Goal: Task Accomplishment & Management: Complete application form

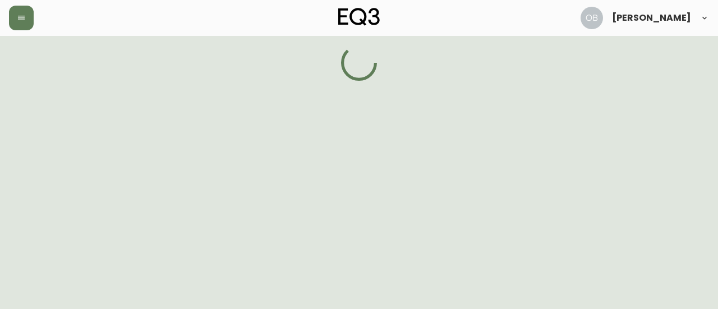
select select "ON"
select select "CA"
select select "CA_EN"
select select "Other"
select select "Home Builder"
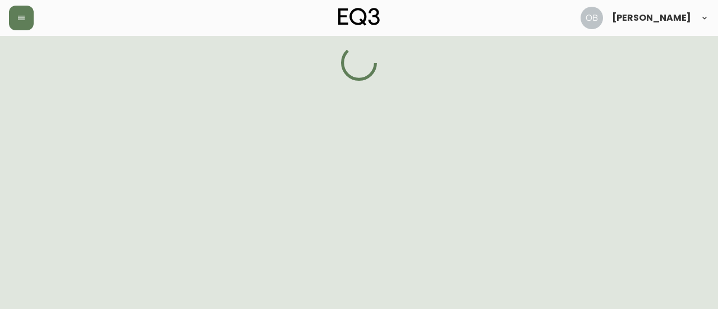
select select "false"
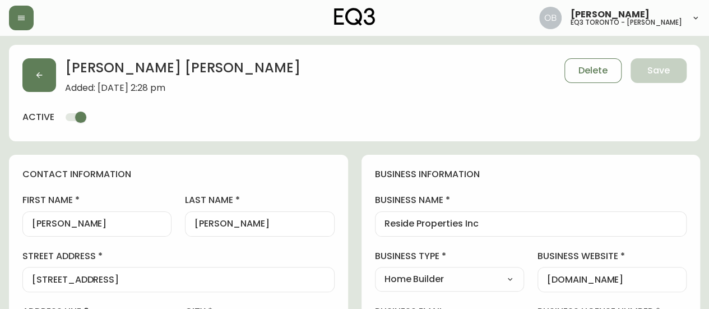
type input "EQ3 [GEOGRAPHIC_DATA] - [PERSON_NAME]"
select select "cjw10z96s008u6gs0ccm7hd19"
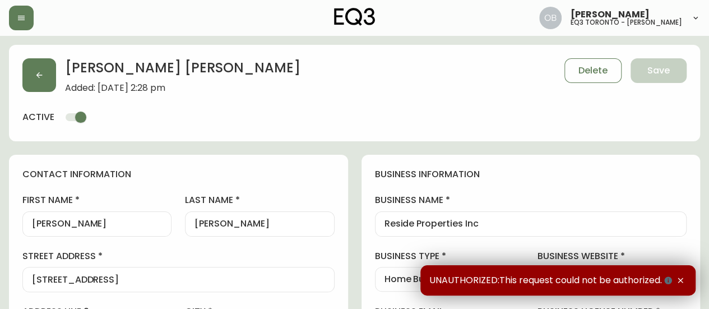
scroll to position [392, 0]
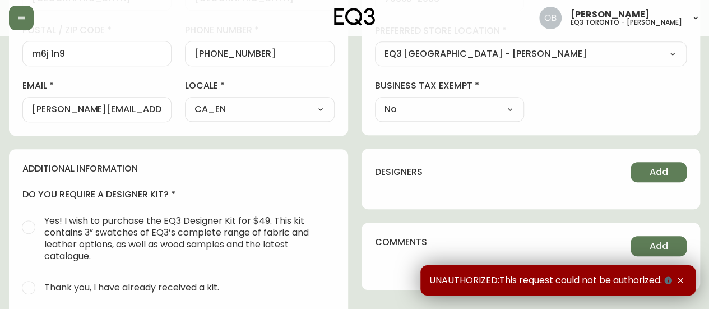
drag, startPoint x: 163, startPoint y: 107, endPoint x: 0, endPoint y: 112, distance: 163.2
click at [0, 112] on main "[PERSON_NAME] Added: [DATE] 2:28 pm Delete Save active contact information firs…" at bounding box center [354, 103] width 709 height 920
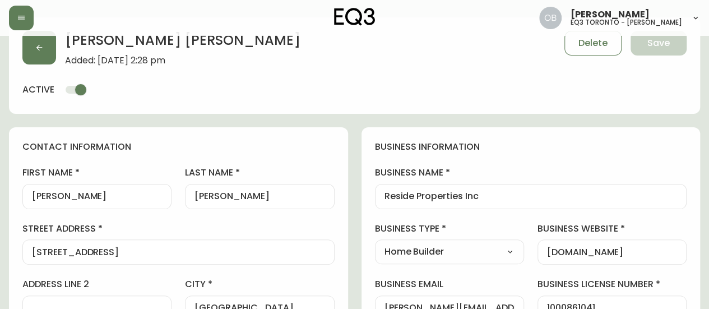
scroll to position [0, 0]
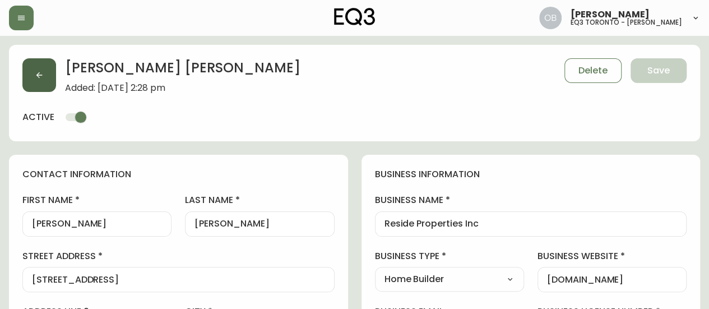
click at [50, 63] on button "button" at bounding box center [39, 75] width 34 height 34
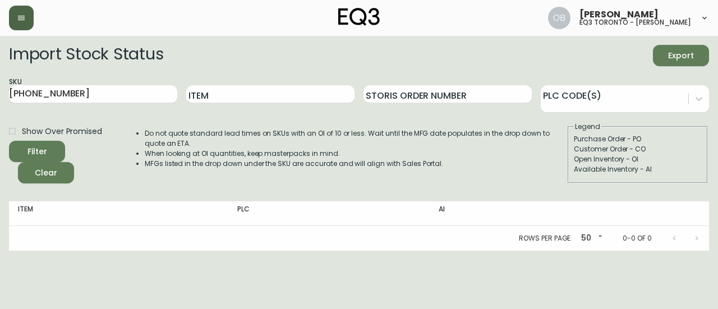
click at [29, 11] on button "button" at bounding box center [21, 18] width 25 height 25
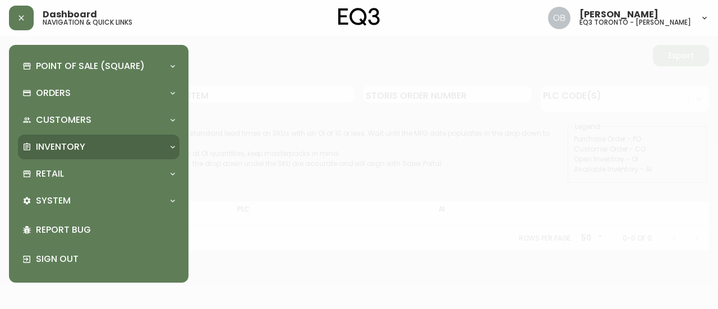
click at [62, 144] on p "Inventory" at bounding box center [60, 147] width 49 height 12
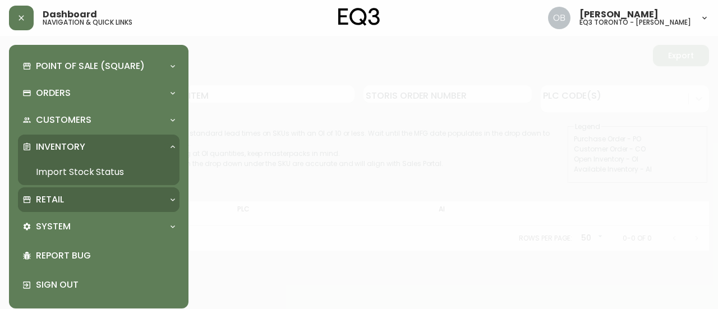
click at [56, 200] on p "Retail" at bounding box center [50, 199] width 28 height 12
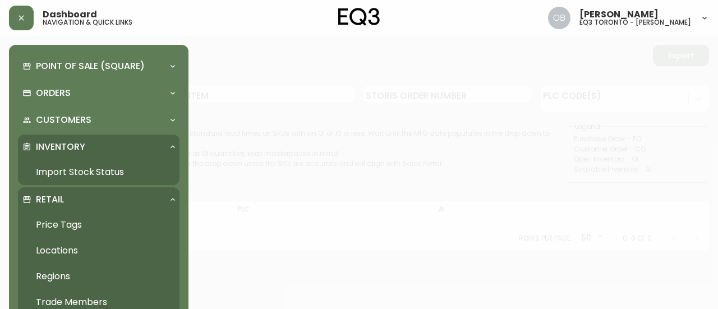
click at [55, 297] on link "Trade Members" at bounding box center [98, 302] width 161 height 26
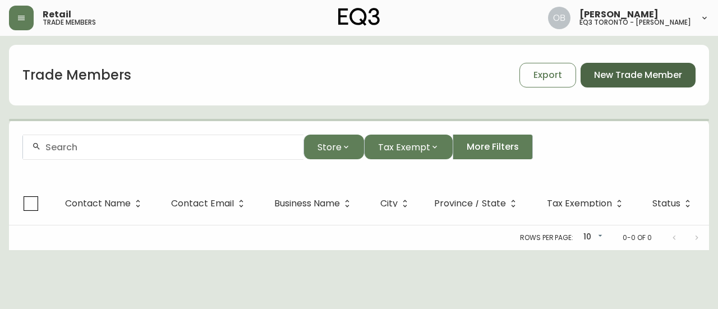
click at [648, 71] on span "New Trade Member" at bounding box center [638, 75] width 88 height 12
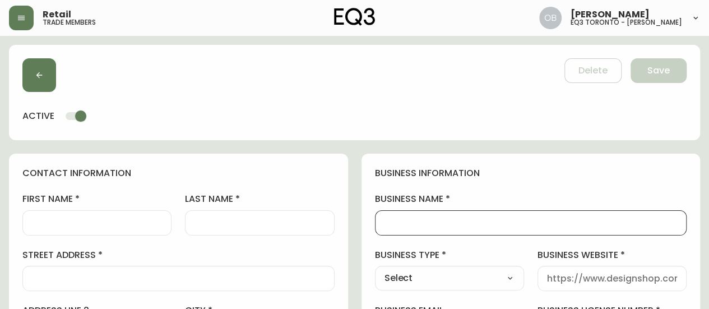
click at [437, 226] on input "business name" at bounding box center [531, 223] width 293 height 11
paste input "Royal Monarch Designs"
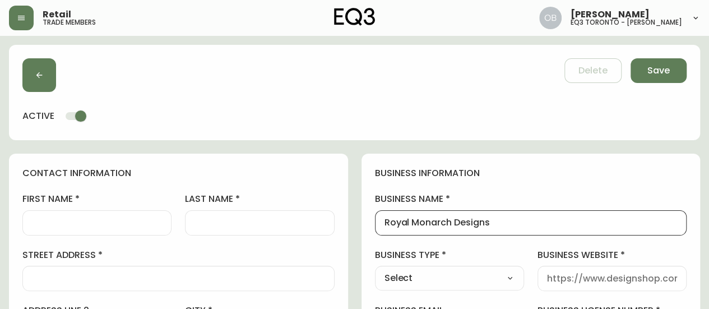
type input "Royal Monarch Designs"
click at [75, 220] on input "first name" at bounding box center [97, 223] width 130 height 11
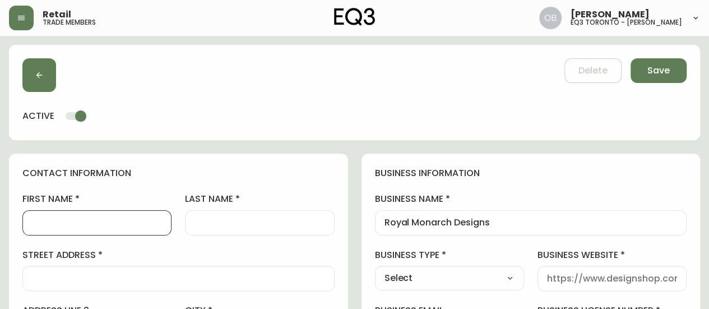
paste input "[PERSON_NAME]"
type input "[PERSON_NAME]"
click at [224, 209] on div "last name" at bounding box center [259, 214] width 149 height 42
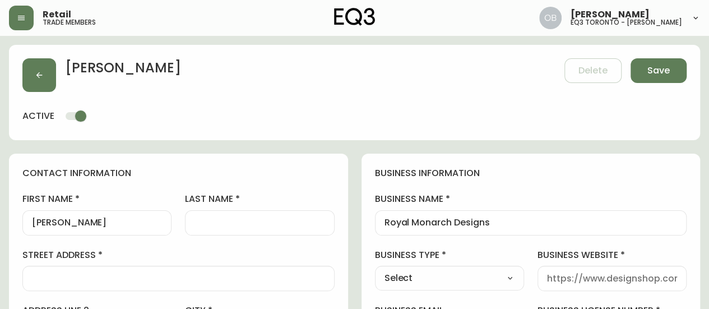
click at [234, 230] on div at bounding box center [259, 222] width 149 height 25
paste input "[PERSON_NAME]"
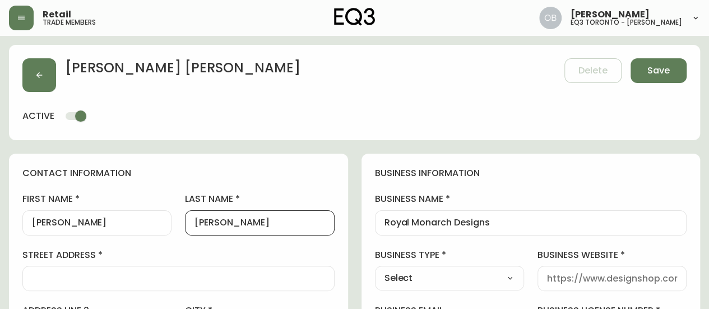
type input "[PERSON_NAME]"
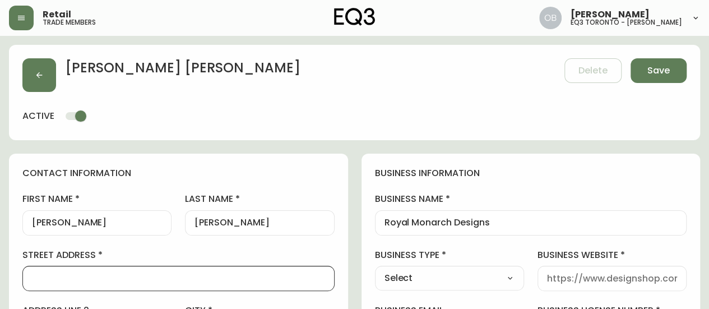
paste input "31 Dalmatian Cres"
type input "31 Dalmatian Cres"
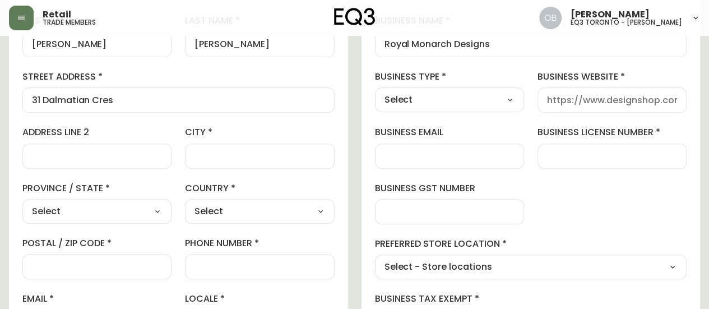
click at [224, 144] on div at bounding box center [259, 156] width 149 height 25
type input "[GEOGRAPHIC_DATA]"
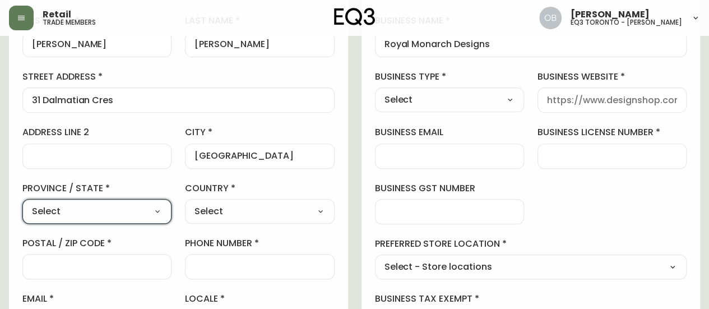
scroll to position [0, 0]
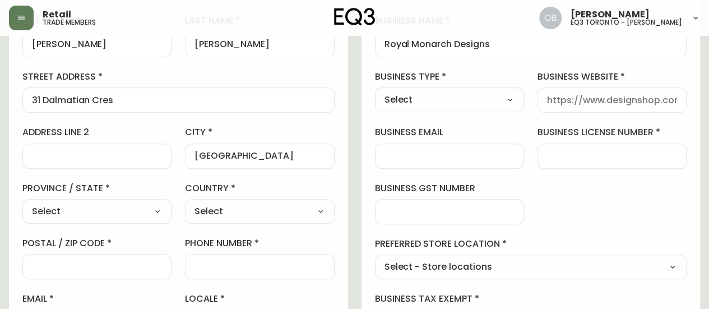
click at [132, 206] on select "Select [GEOGRAPHIC_DATA] [GEOGRAPHIC_DATA] [GEOGRAPHIC_DATA] [GEOGRAPHIC_DATA] …" at bounding box center [96, 211] width 149 height 17
select select "ON"
click at [22, 203] on select "Select [GEOGRAPHIC_DATA] [GEOGRAPHIC_DATA] [GEOGRAPHIC_DATA] [GEOGRAPHIC_DATA] …" at bounding box center [96, 211] width 149 height 17
type input "[GEOGRAPHIC_DATA]"
click at [276, 206] on select "Select [GEOGRAPHIC_DATA] [GEOGRAPHIC_DATA]" at bounding box center [259, 211] width 149 height 17
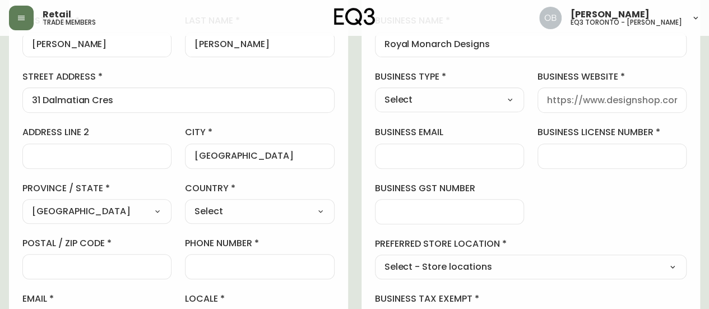
select select "CA"
click at [185, 203] on select "Select [GEOGRAPHIC_DATA] [GEOGRAPHIC_DATA]" at bounding box center [259, 211] width 149 height 17
type input "[GEOGRAPHIC_DATA]"
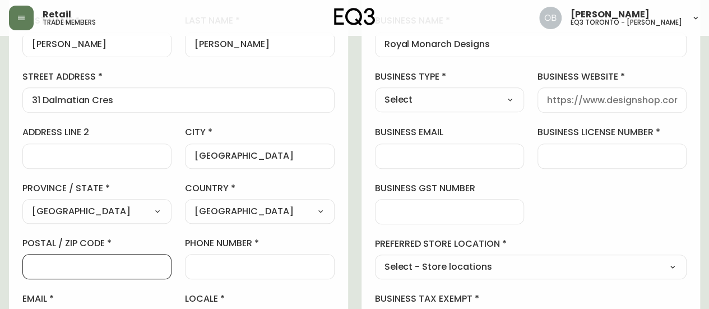
paste input "M1C 4W4"
type input "M1C 4W4"
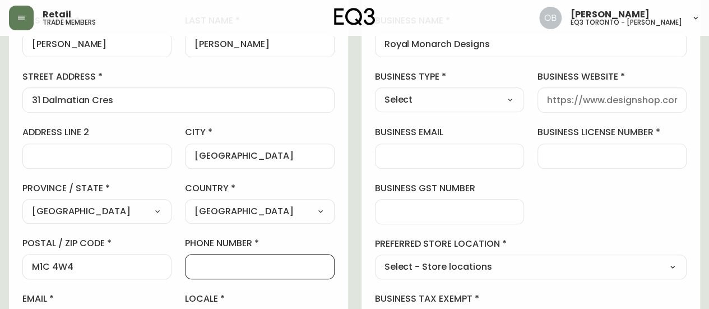
paste input "[PHONE_NUMBER]"
type input "[PHONE_NUMBER]"
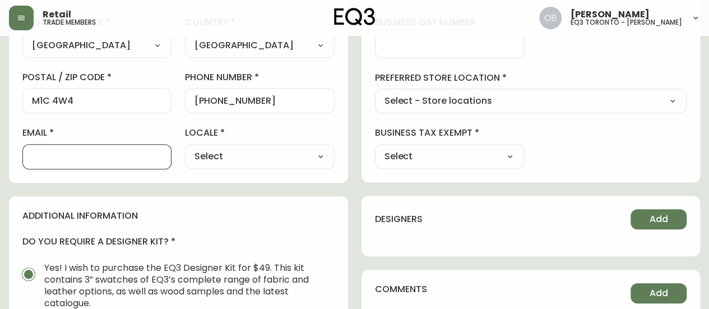
click at [98, 152] on input "email" at bounding box center [97, 156] width 130 height 11
paste input "[EMAIL_ADDRESS][DOMAIN_NAME]"
drag, startPoint x: 62, startPoint y: 152, endPoint x: 12, endPoint y: 155, distance: 49.5
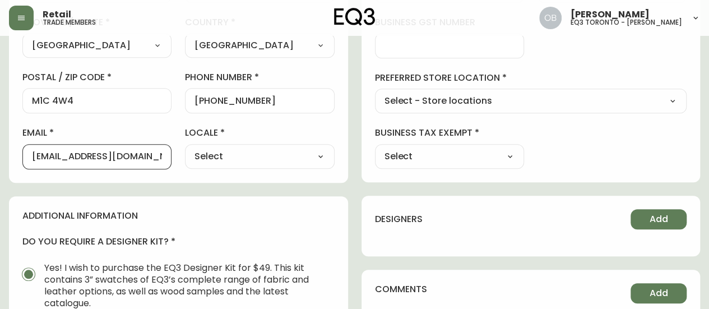
click at [58, 153] on input "[EMAIL_ADDRESS][DOMAIN_NAME]" at bounding box center [97, 156] width 130 height 11
drag, startPoint x: 61, startPoint y: 153, endPoint x: 184, endPoint y: 151, distance: 123.4
click at [181, 150] on div "first name [PERSON_NAME] last name [PERSON_NAME][GEOGRAPHIC_DATA] address 31 Da…" at bounding box center [178, 9] width 312 height 320
type input "[EMAIL_ADDRESS][DOMAIN_NAME]"
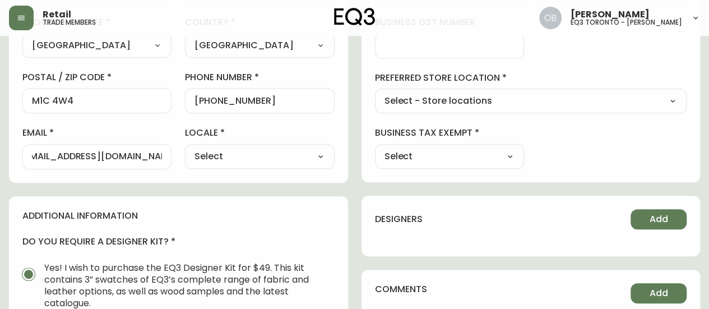
click at [216, 159] on select "Select CA_EN [GEOGRAPHIC_DATA] US_EN" at bounding box center [259, 156] width 149 height 17
select select "CA_EN"
click at [185, 148] on select "Select CA_EN [GEOGRAPHIC_DATA] US_EN" at bounding box center [259, 156] width 149 height 17
type input "CA_EN"
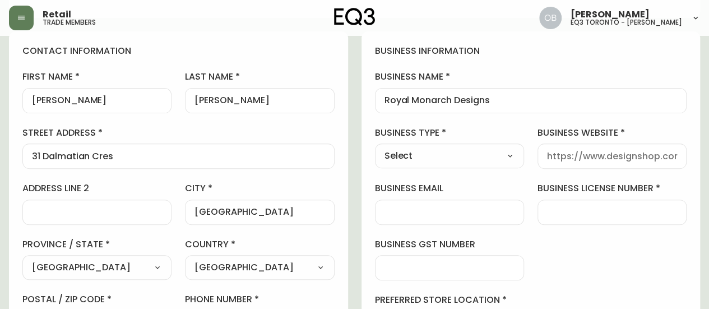
scroll to position [64, 0]
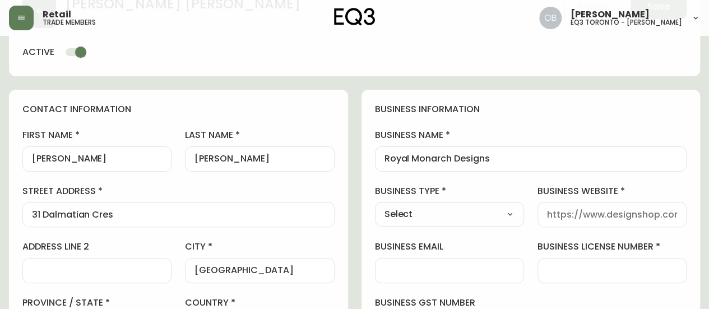
click at [466, 219] on select "Select Interior Designer Architect Home Builder Contractor Real Estate Agent Ho…" at bounding box center [449, 214] width 149 height 17
click at [463, 203] on div "Select Interior Designer Architect Home Builder Contractor Real Estate Agent Ho…" at bounding box center [449, 214] width 149 height 25
click at [455, 215] on select "Select Interior Designer Architect Home Builder Contractor Real Estate Agent Ho…" at bounding box center [449, 214] width 149 height 17
select select "Interior Designer"
click at [375, 206] on select "Select Interior Designer Architect Home Builder Contractor Real Estate Agent Ho…" at bounding box center [449, 214] width 149 height 17
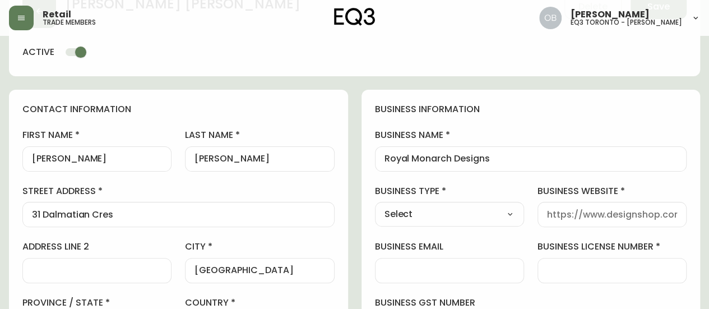
type input "Interior Designer"
click at [594, 207] on div at bounding box center [612, 214] width 149 height 25
paste input "[DOMAIN_NAME]"
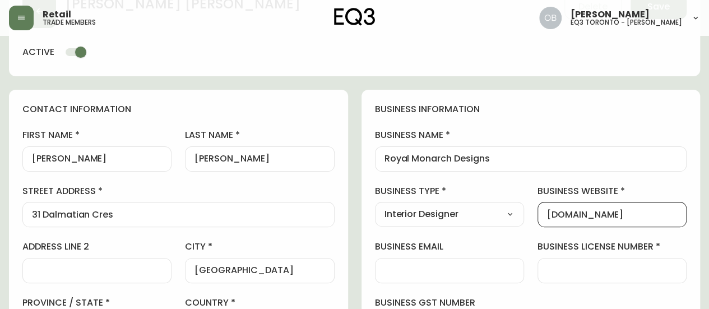
type input "[DOMAIN_NAME]"
click at [570, 269] on input "business license number" at bounding box center [612, 270] width 130 height 11
click at [601, 270] on input "business license number" at bounding box center [612, 270] width 130 height 11
paste input "300104627"
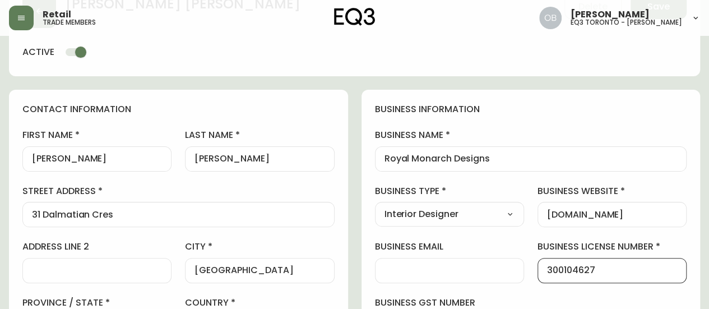
scroll to position [232, 0]
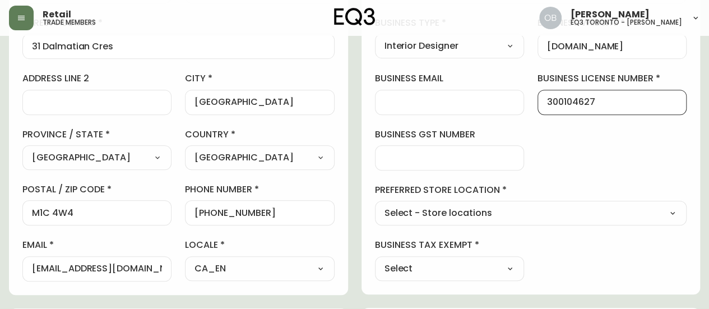
type input "300104627"
click at [499, 212] on select "Select - Store locations EQ3 [GEOGRAPHIC_DATA] EQ3 [GEOGRAPHIC_DATA] [GEOGRAPHI…" at bounding box center [531, 213] width 312 height 17
select select "cjw10z96s008u6gs0ccm7hd19"
click at [375, 205] on select "Select - Store locations EQ3 [GEOGRAPHIC_DATA] EQ3 [GEOGRAPHIC_DATA] [GEOGRAPHI…" at bounding box center [531, 213] width 312 height 17
type input "EQ3 [GEOGRAPHIC_DATA] - [PERSON_NAME]"
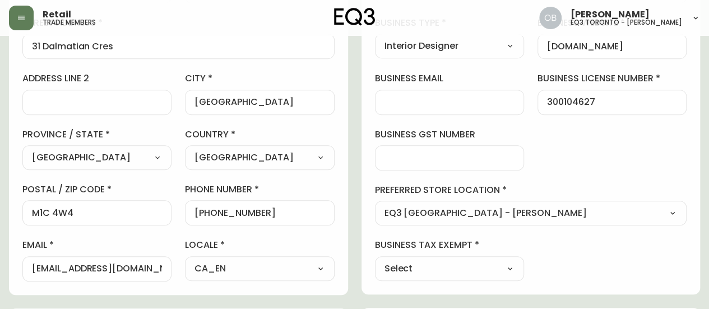
click at [465, 263] on select "Select Yes No" at bounding box center [449, 268] width 149 height 17
select select "false"
click at [375, 260] on select "Select Yes No" at bounding box center [449, 268] width 149 height 17
type input "No"
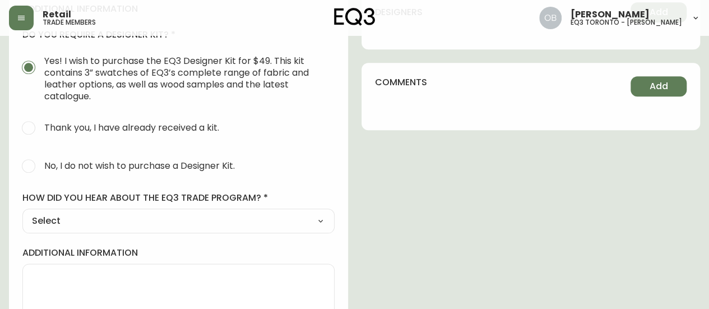
scroll to position [588, 0]
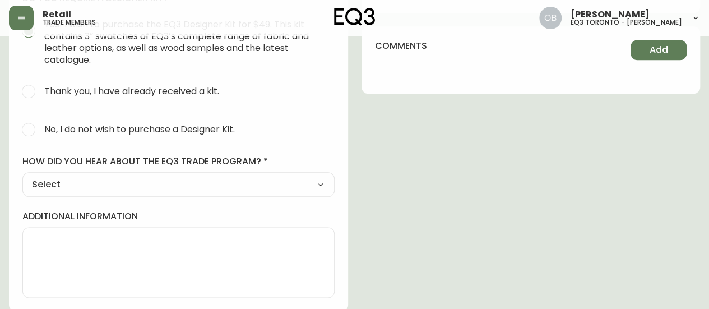
click at [56, 132] on span "No, I do not wish to purchase a Designer Kit." at bounding box center [139, 129] width 191 height 12
click at [41, 132] on input "No, I do not wish to purchase a Designer Kit." at bounding box center [28, 129] width 25 height 25
radio input "true"
radio input "false"
click at [81, 176] on select "Select Social Media Advertisement Trade Show Outreach from a Trade Rep Other" at bounding box center [178, 184] width 312 height 17
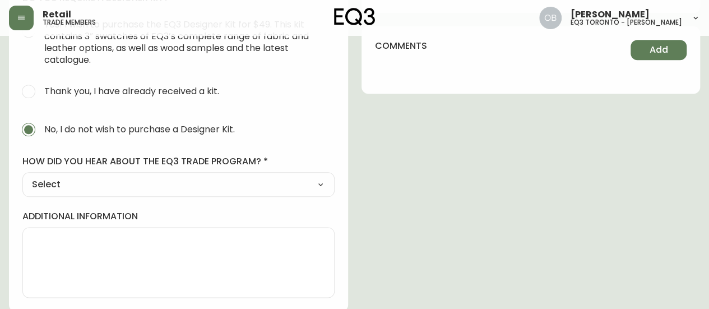
select select "Outreach from a Trade Rep"
click at [22, 176] on select "Select Social Media Advertisement Trade Show Outreach from a Trade Rep Other" at bounding box center [178, 184] width 312 height 17
type input "Outreach from a Trade Rep"
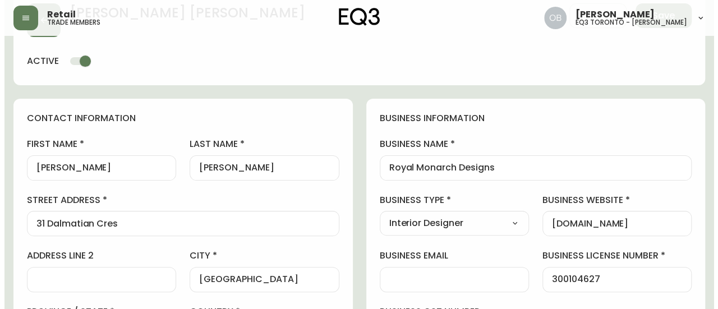
scroll to position [0, 0]
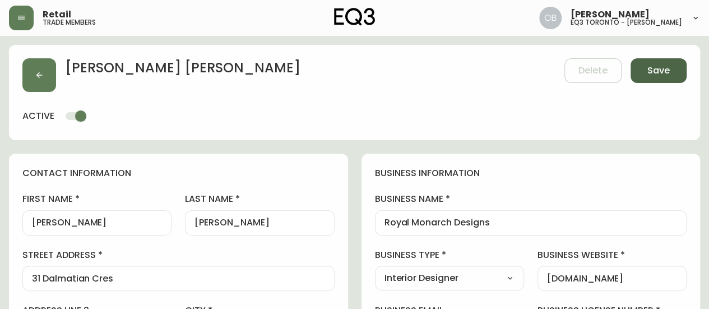
click at [666, 75] on span "Save" at bounding box center [659, 70] width 22 height 12
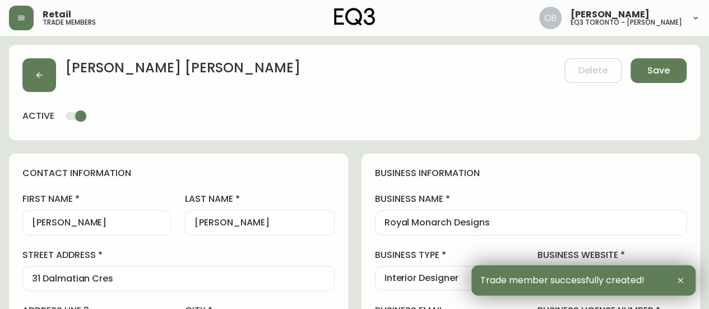
type input "[PHONE_NUMBER]"
type input "[EMAIL_ADDRESS][DOMAIN_NAME]"
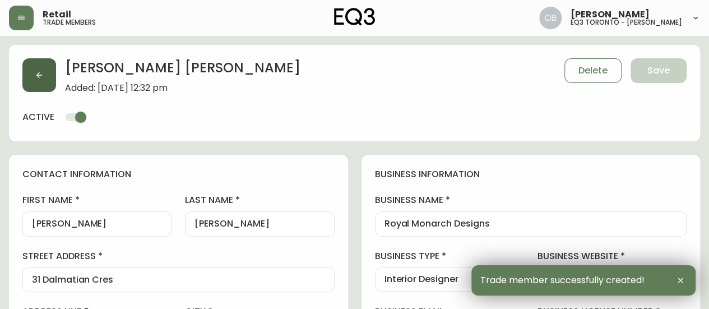
click at [38, 71] on icon "button" at bounding box center [39, 75] width 9 height 9
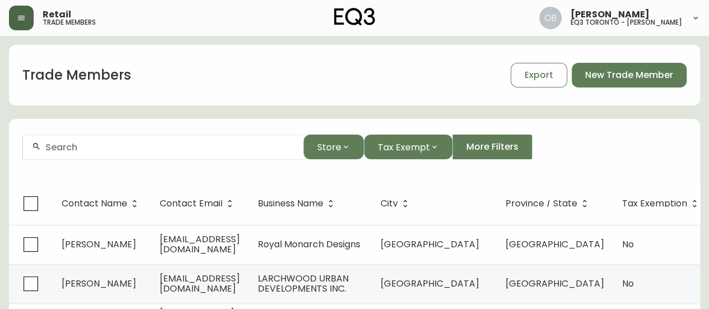
click at [13, 16] on button "button" at bounding box center [21, 18] width 25 height 25
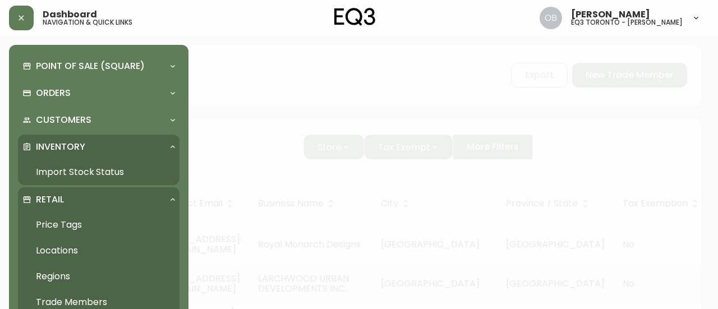
click at [82, 175] on link "Import Stock Status" at bounding box center [98, 172] width 161 height 26
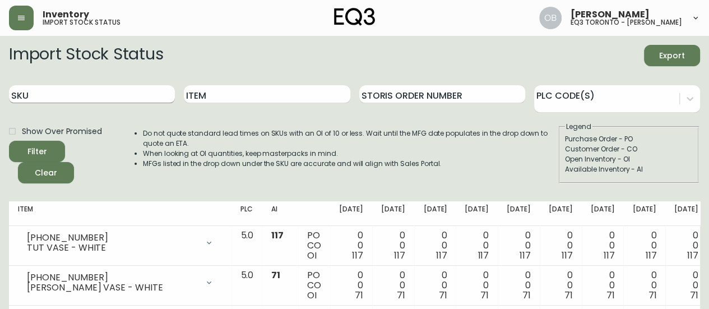
click at [94, 94] on input "SKU" at bounding box center [92, 94] width 166 height 18
paste input "[PHONE_NUMBER]"
click at [9, 141] on button "Filter" at bounding box center [37, 151] width 56 height 21
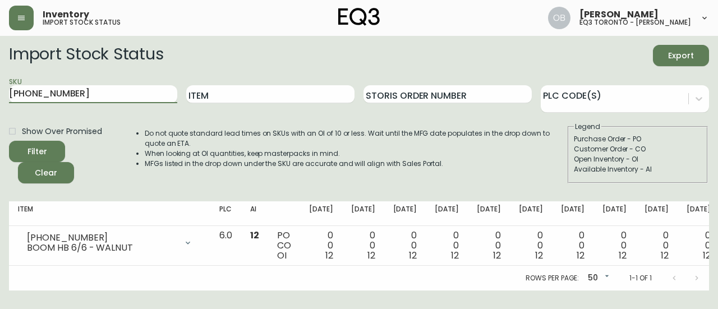
drag, startPoint x: 119, startPoint y: 89, endPoint x: 0, endPoint y: 89, distance: 119.4
click at [0, 89] on main "Import Stock Status Export SKU [PHONE_NUMBER] Item Storis Order Number PLC Code…" at bounding box center [359, 163] width 718 height 255
paste input "0-13"
click at [9, 141] on button "Filter" at bounding box center [37, 151] width 56 height 21
drag, startPoint x: 68, startPoint y: 92, endPoint x: 0, endPoint y: 87, distance: 68.0
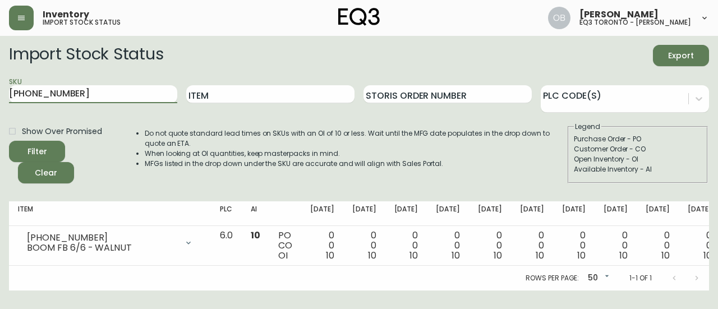
click at [0, 87] on main "Import Stock Status Export SKU [PHONE_NUMBER] Item Storis Order Number PLC Code…" at bounding box center [359, 163] width 718 height 255
paste input "12"
click at [9, 141] on button "Filter" at bounding box center [37, 151] width 56 height 21
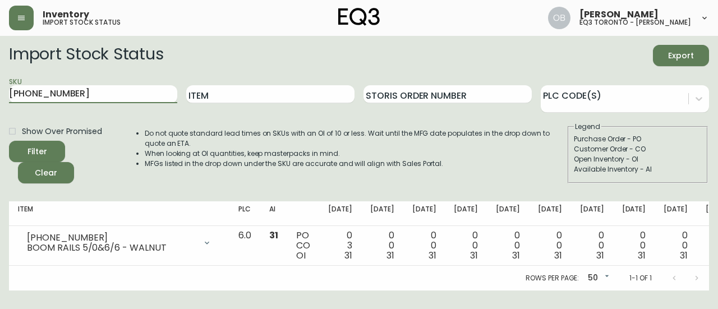
drag, startPoint x: 92, startPoint y: 89, endPoint x: 0, endPoint y: 95, distance: 92.2
click at [0, 95] on main "Import Stock Status Export SKU [PHONE_NUMBER] Item Storis Order Number PLC Code…" at bounding box center [359, 163] width 718 height 255
paste input "[PHONE_NUMBER]"
type input "[PHONE_NUMBER]"
click at [9, 141] on button "Filter" at bounding box center [37, 151] width 56 height 21
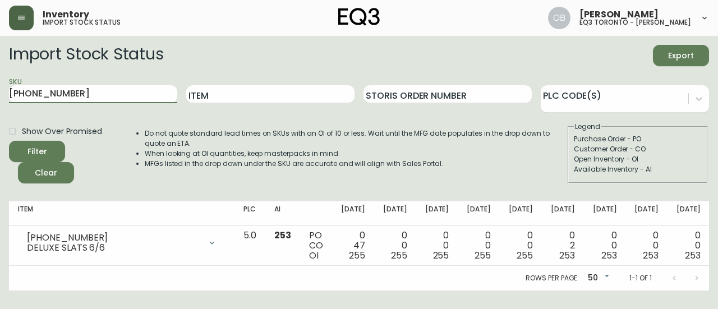
drag, startPoint x: 27, startPoint y: 12, endPoint x: 26, endPoint y: 23, distance: 10.7
click at [26, 12] on button "button" at bounding box center [21, 18] width 25 height 25
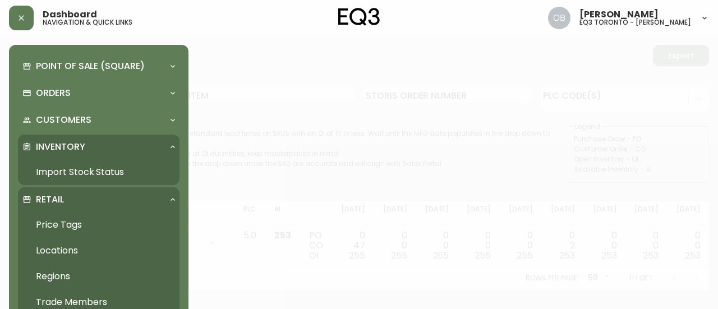
click at [55, 304] on link "Trade Members" at bounding box center [98, 302] width 161 height 26
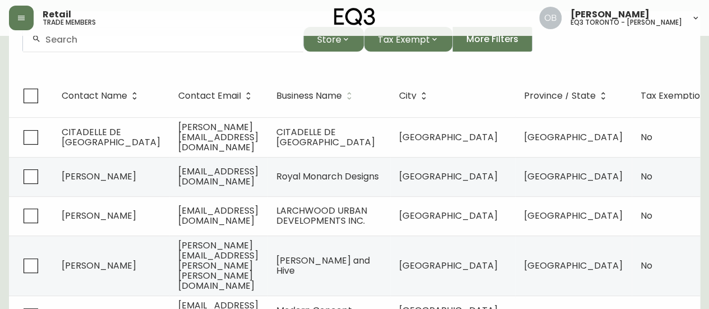
scroll to position [112, 0]
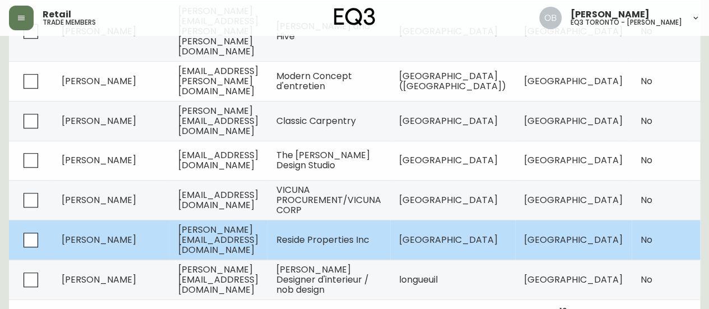
click at [196, 223] on span "[PERSON_NAME][EMAIL_ADDRESS][DOMAIN_NAME]" at bounding box center [218, 239] width 80 height 33
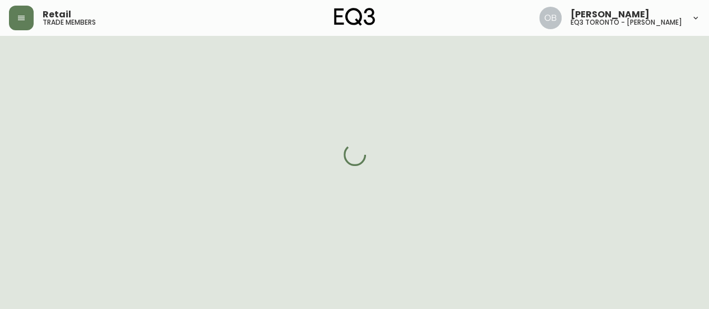
select select "ON"
select select "CA"
select select "CA_EN"
select select "Other"
select select "Home Builder"
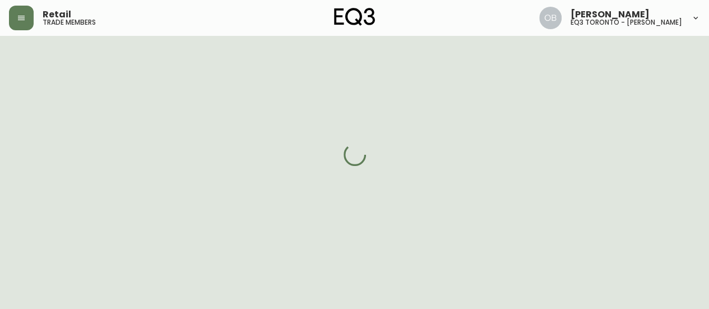
select select "cjw10z96s008u6gs0ccm7hd19"
select select "false"
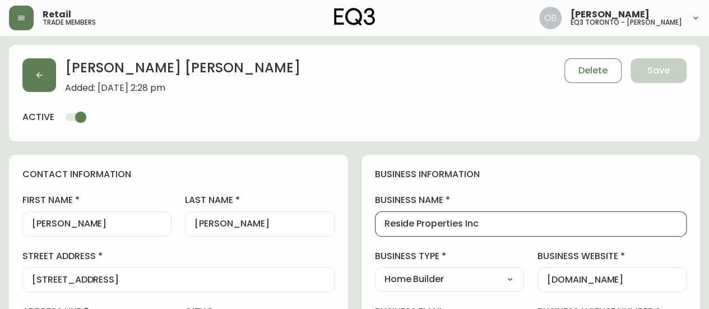
drag, startPoint x: 504, startPoint y: 223, endPoint x: 303, endPoint y: 224, distance: 201.3
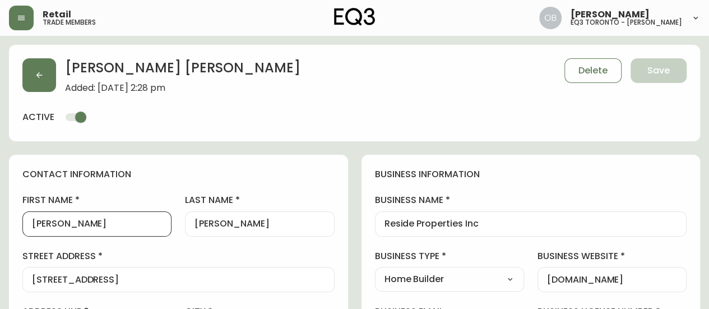
drag, startPoint x: 95, startPoint y: 226, endPoint x: 0, endPoint y: 227, distance: 94.8
drag, startPoint x: 184, startPoint y: 228, endPoint x: 166, endPoint y: 226, distance: 18.6
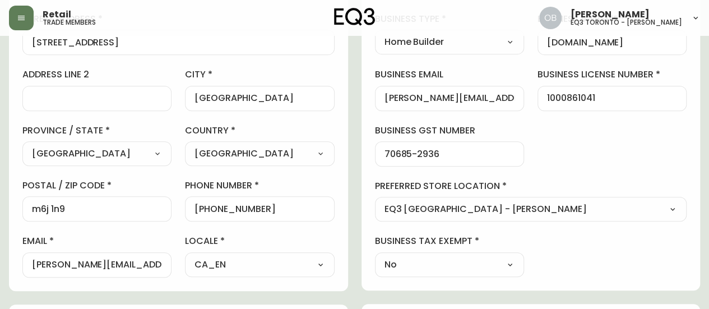
scroll to position [168, 0]
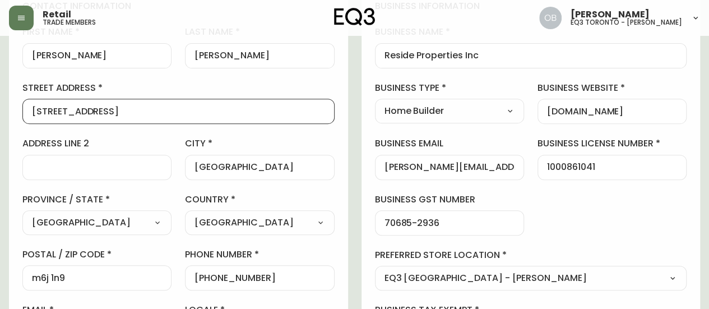
drag, startPoint x: 119, startPoint y: 110, endPoint x: 0, endPoint y: 114, distance: 119.5
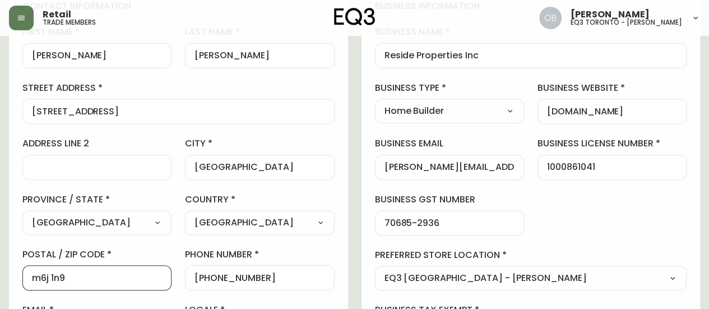
drag, startPoint x: 81, startPoint y: 280, endPoint x: 0, endPoint y: 281, distance: 80.7
drag, startPoint x: 280, startPoint y: 274, endPoint x: 204, endPoint y: 277, distance: 76.3
click at [204, 277] on input "[PHONE_NUMBER]" at bounding box center [260, 277] width 130 height 11
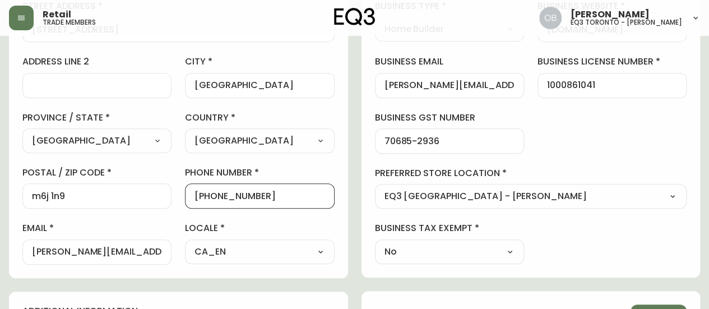
scroll to position [336, 0]
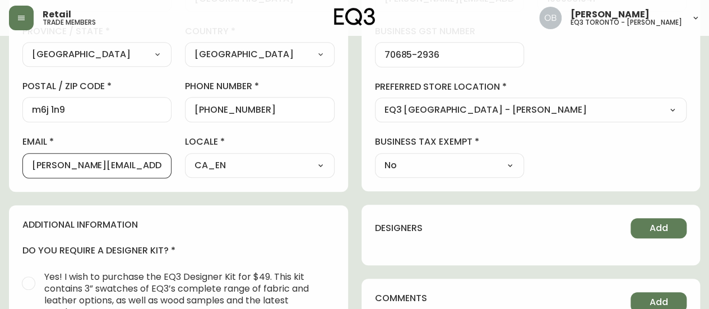
drag, startPoint x: 154, startPoint y: 164, endPoint x: 0, endPoint y: 162, distance: 153.6
click at [0, 162] on main "[PERSON_NAME] Added: [DATE] 2:28 pm Delete Save active contact information firs…" at bounding box center [354, 159] width 709 height 920
click at [21, 32] on div "Retail trade members [PERSON_NAME] eq3 toronto - [PERSON_NAME]" at bounding box center [354, 18] width 691 height 36
click at [24, 10] on button "button" at bounding box center [21, 18] width 25 height 25
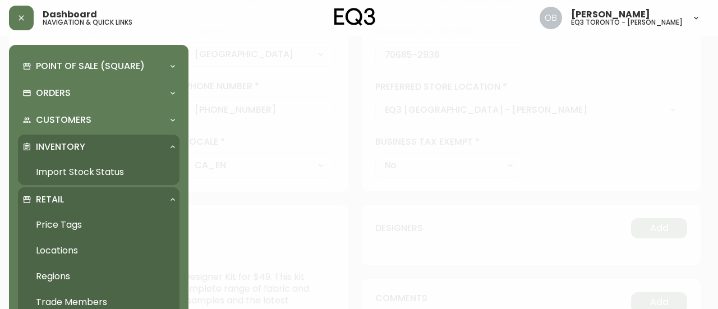
click at [72, 169] on link "Import Stock Status" at bounding box center [98, 172] width 161 height 26
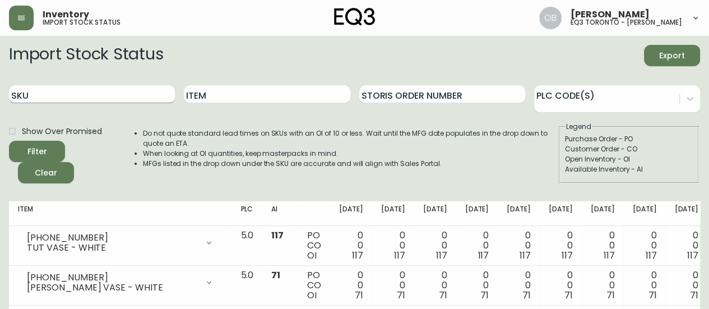
click at [94, 89] on input "SKU" at bounding box center [92, 94] width 166 height 18
paste input "[PHONE_NUMBER]"
click at [9, 141] on button "Filter" at bounding box center [37, 151] width 56 height 21
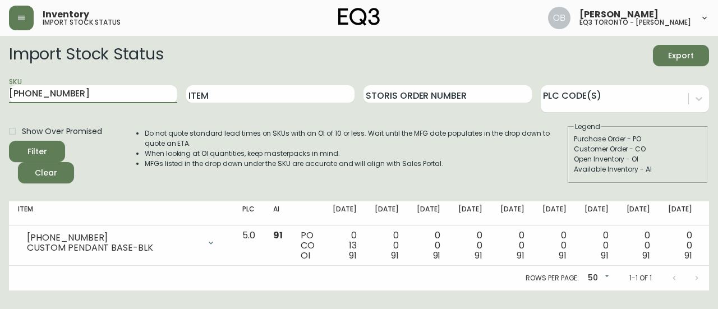
drag, startPoint x: 100, startPoint y: 89, endPoint x: 0, endPoint y: 109, distance: 102.3
click at [0, 109] on main "Import Stock Status Export SKU [PHONE_NUMBER] Item Storis Order Number PLC Code…" at bounding box center [359, 163] width 718 height 255
paste input "19-0"
type input "[PHONE_NUMBER]"
click at [9, 141] on button "Filter" at bounding box center [37, 151] width 56 height 21
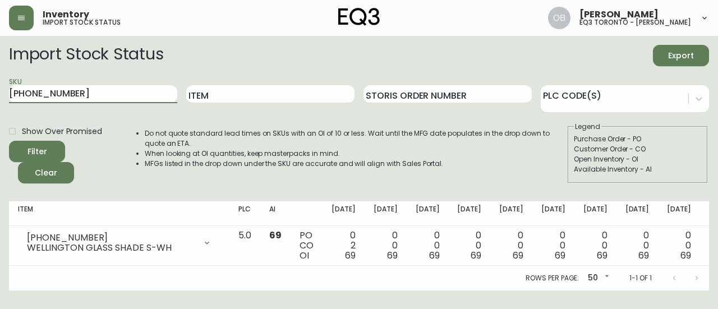
drag, startPoint x: 66, startPoint y: 96, endPoint x: 0, endPoint y: 100, distance: 65.7
click at [0, 100] on main "Import Stock Status Export SKU [PHONE_NUMBER] Item Storis Order Number PLC Code…" at bounding box center [359, 163] width 718 height 255
